Goal: Task Accomplishment & Management: Manage account settings

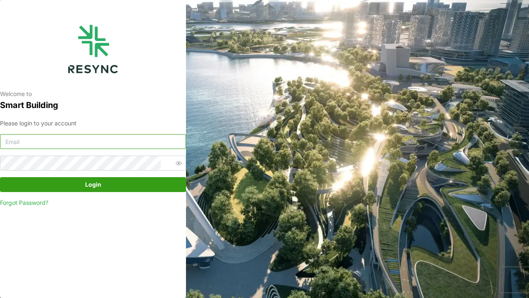
click at [97, 142] on input at bounding box center [93, 141] width 186 height 15
type input "[EMAIL_ADDRESS][DOMAIN_NAME]"
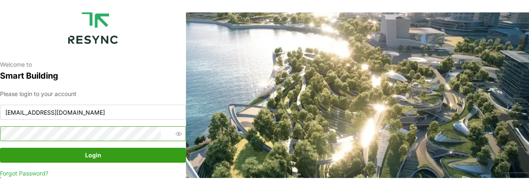
scroll to position [29, 0]
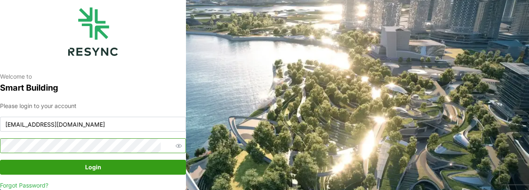
click at [0, 160] on button "Login" at bounding box center [93, 167] width 186 height 15
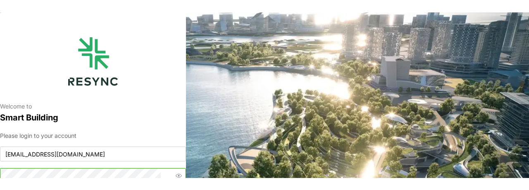
scroll to position [1, 0]
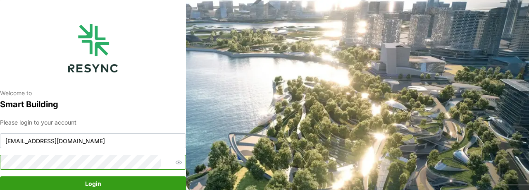
click at [0, 176] on button "Login" at bounding box center [93, 183] width 186 height 15
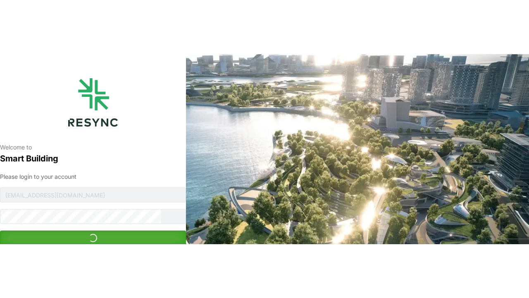
scroll to position [0, 0]
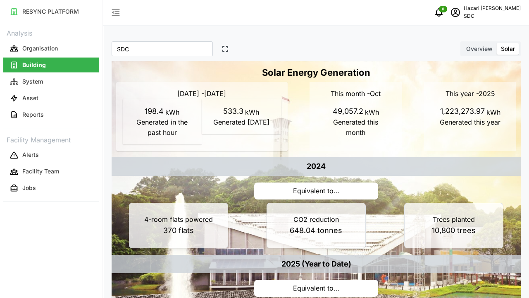
click at [222, 49] on icon "button" at bounding box center [225, 48] width 7 height 7
